Goal: Find specific page/section: Find specific page/section

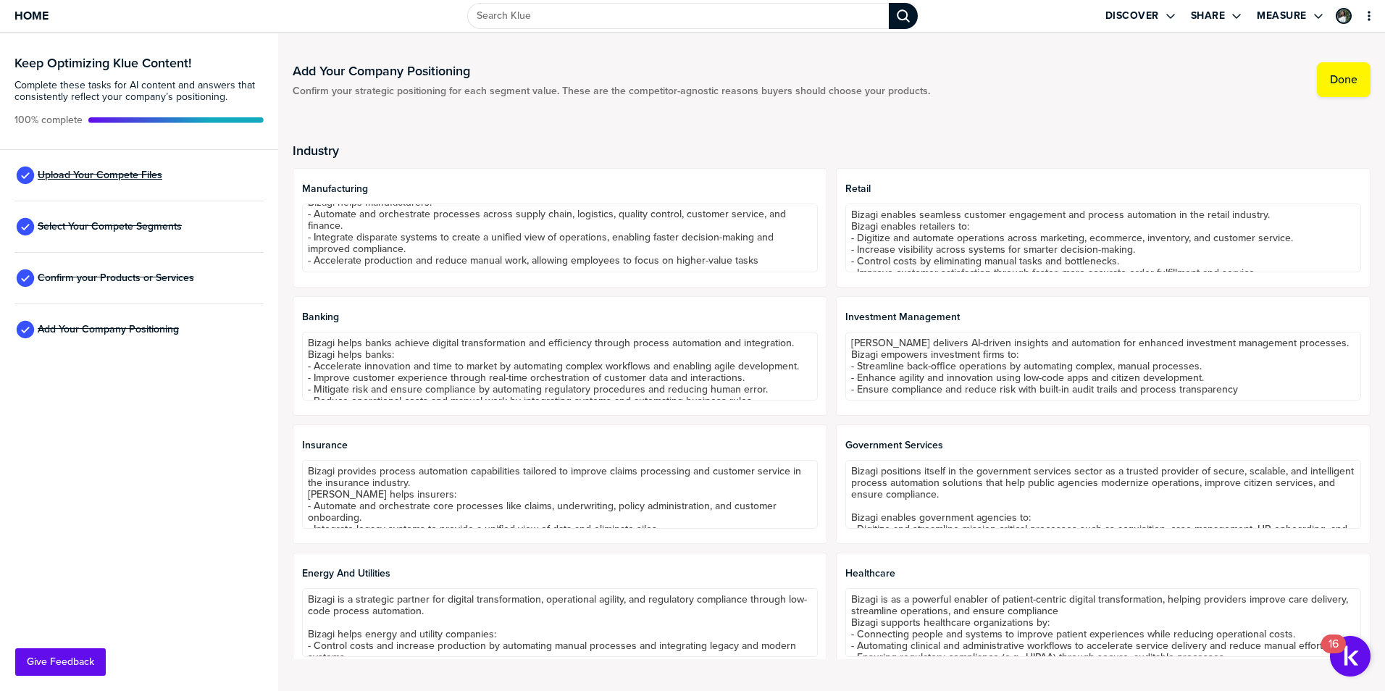
click at [122, 172] on span "Upload Your Compete Files" at bounding box center [100, 175] width 125 height 12
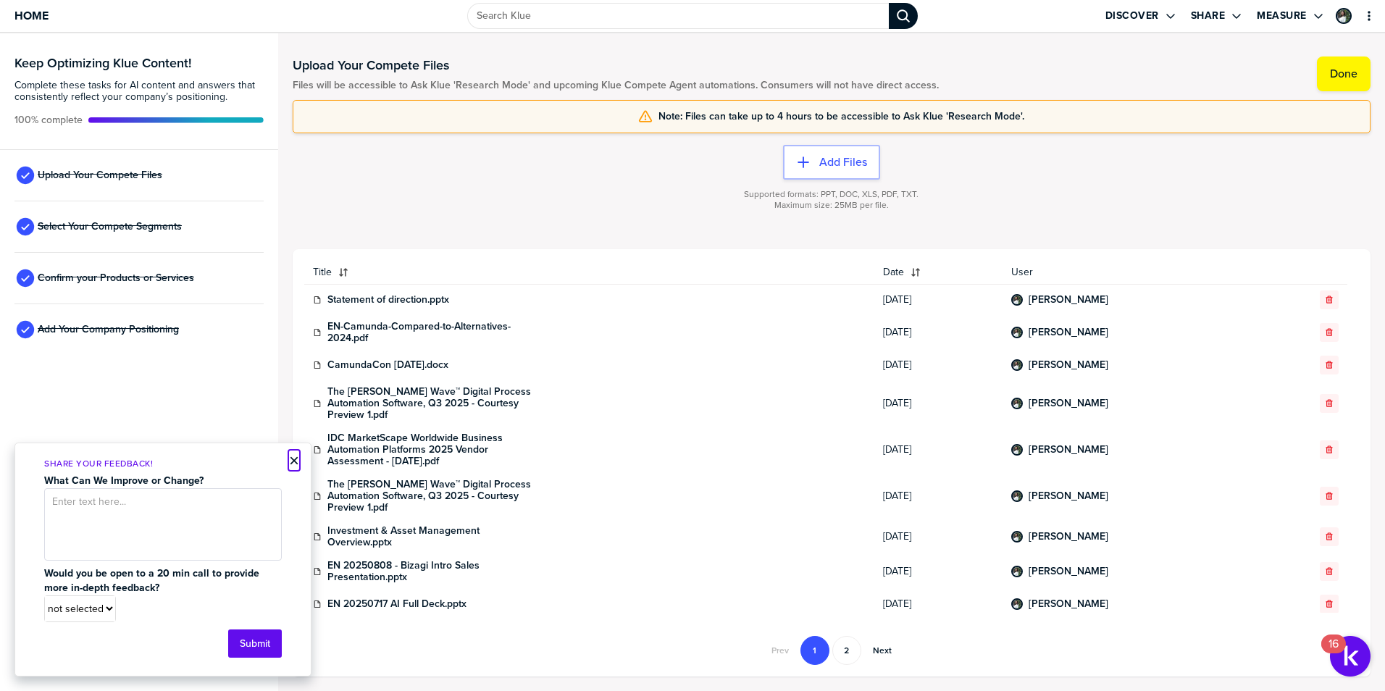
click at [297, 457] on button "×" at bounding box center [294, 460] width 10 height 17
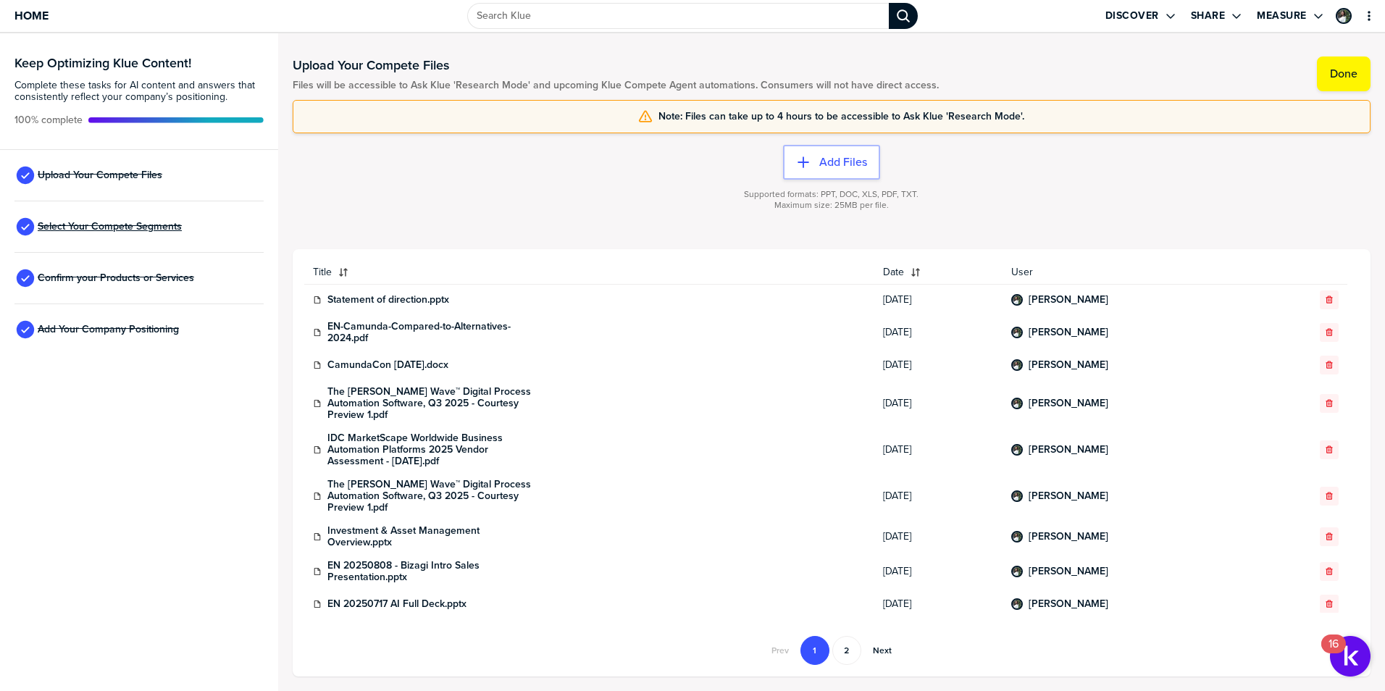
click at [114, 222] on span "Select Your Compete Segments" at bounding box center [110, 227] width 144 height 12
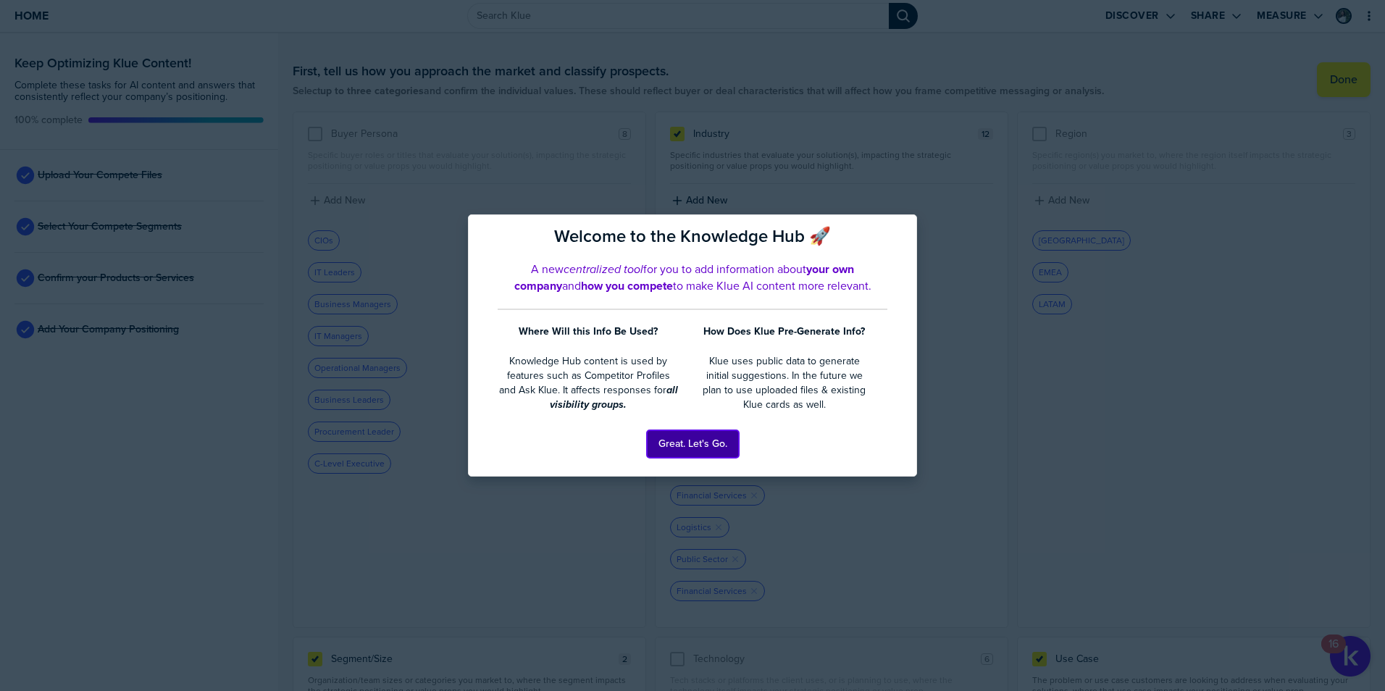
click at [682, 448] on button "Great. Let's Go." at bounding box center [693, 444] width 92 height 28
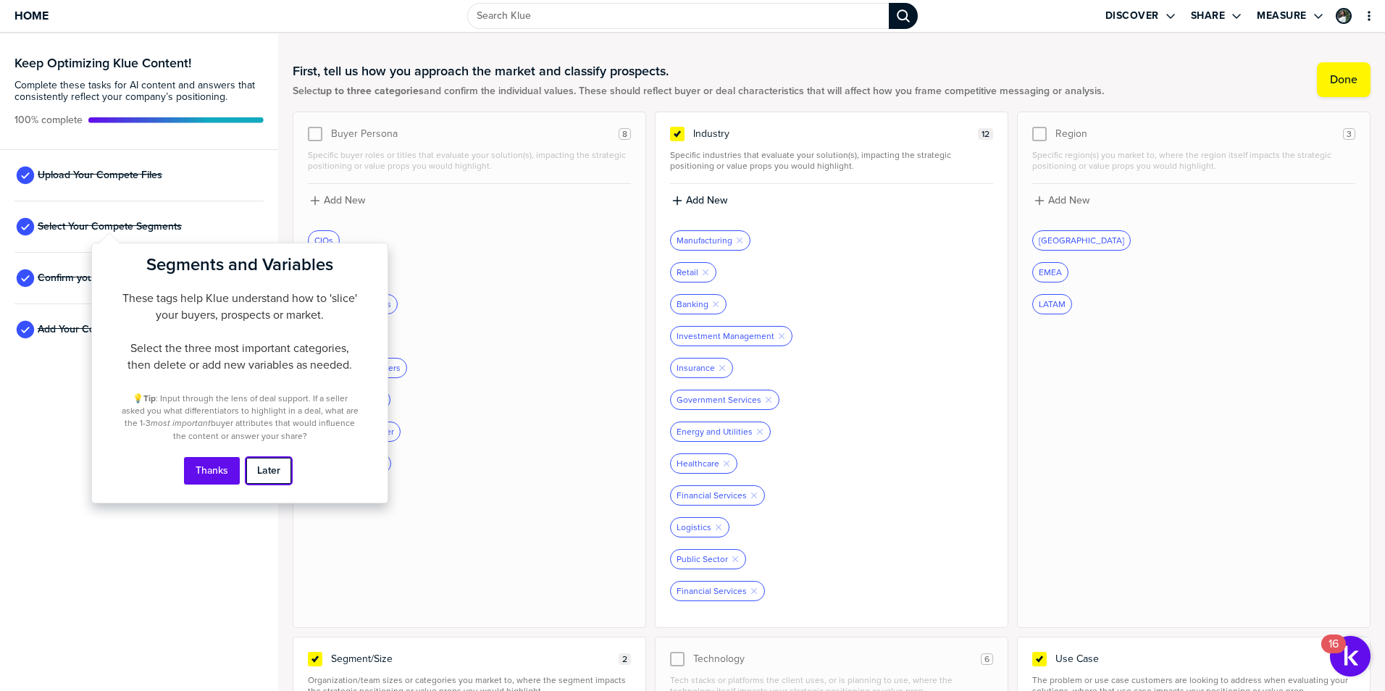
click at [269, 466] on button "Later" at bounding box center [269, 471] width 46 height 28
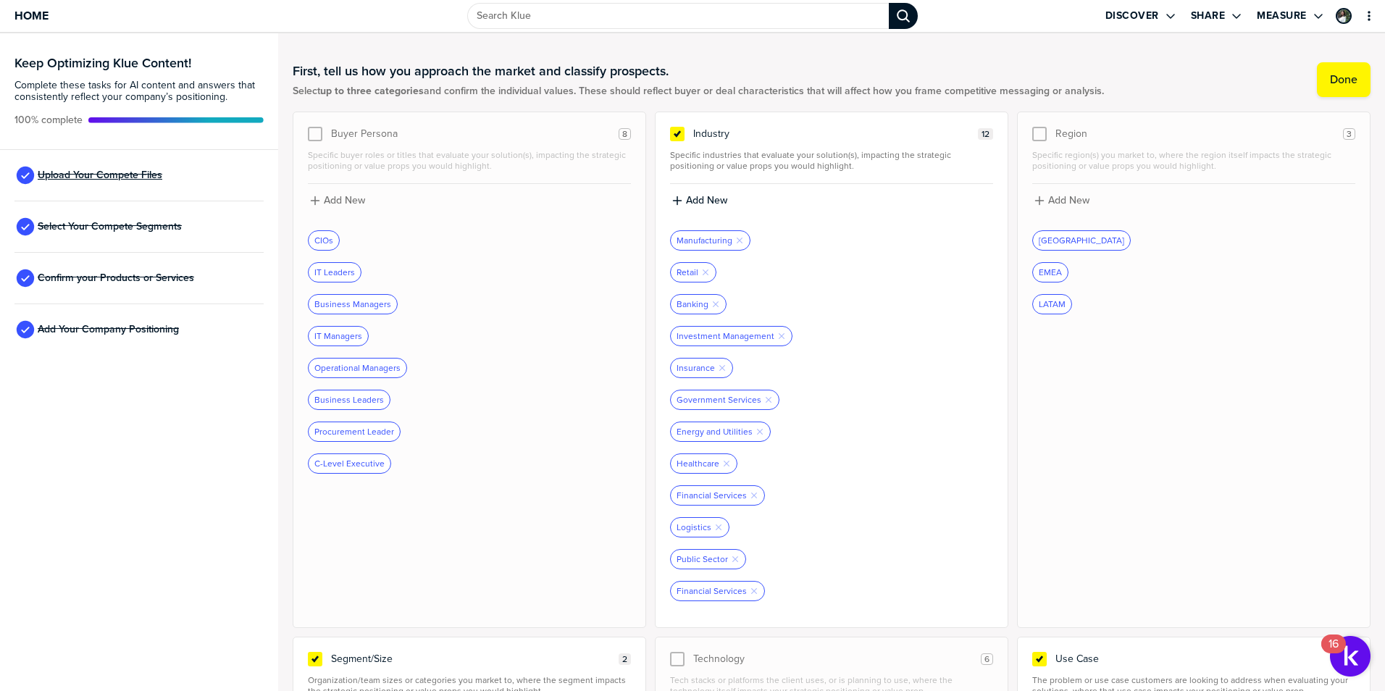
click at [111, 172] on span "Upload Your Compete Files" at bounding box center [100, 175] width 125 height 12
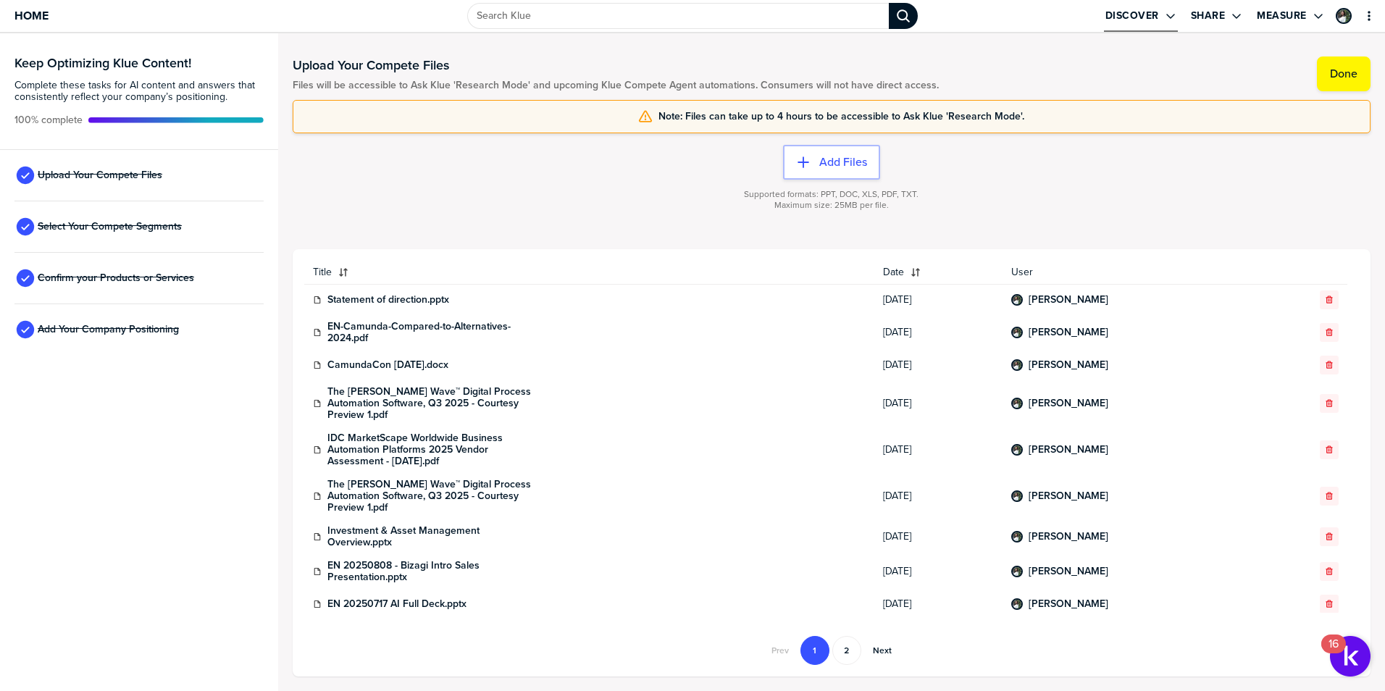
click at [1139, 9] on button "Discover" at bounding box center [1141, 16] width 74 height 32
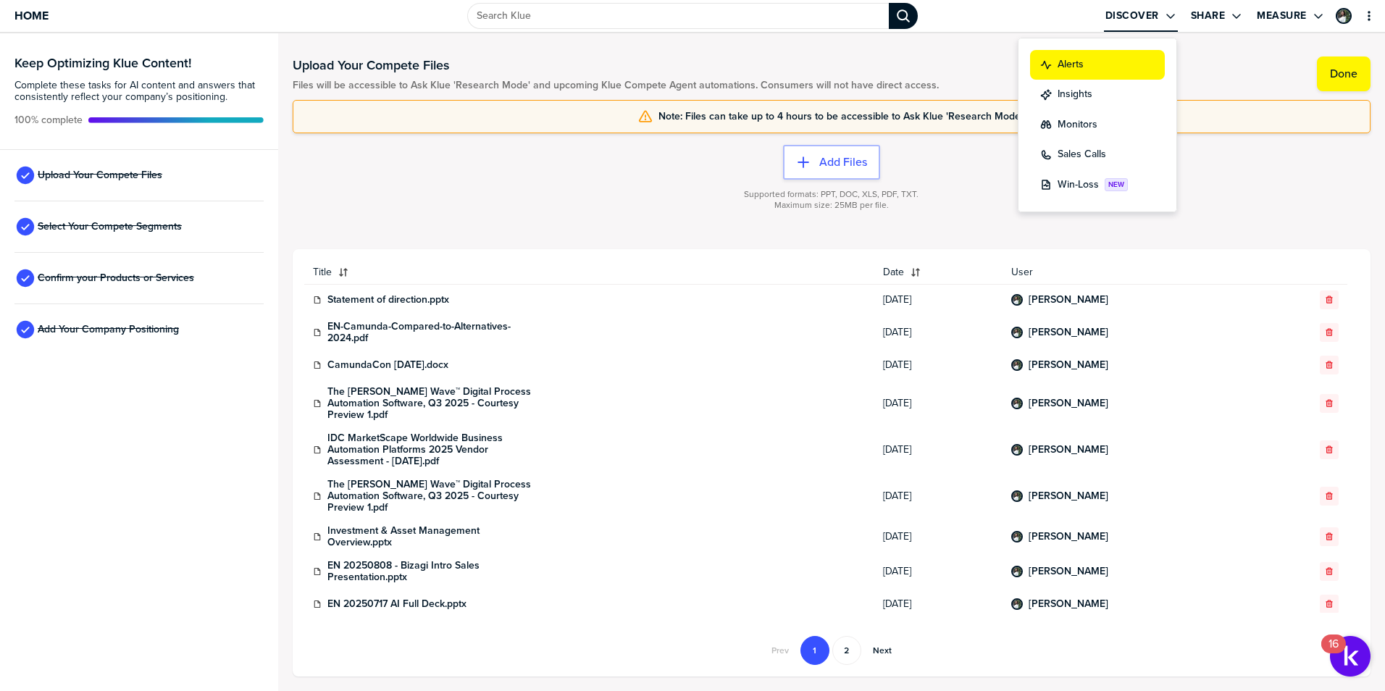
click at [1087, 56] on button "Alerts" at bounding box center [1097, 65] width 135 height 30
